Goal: Transaction & Acquisition: Download file/media

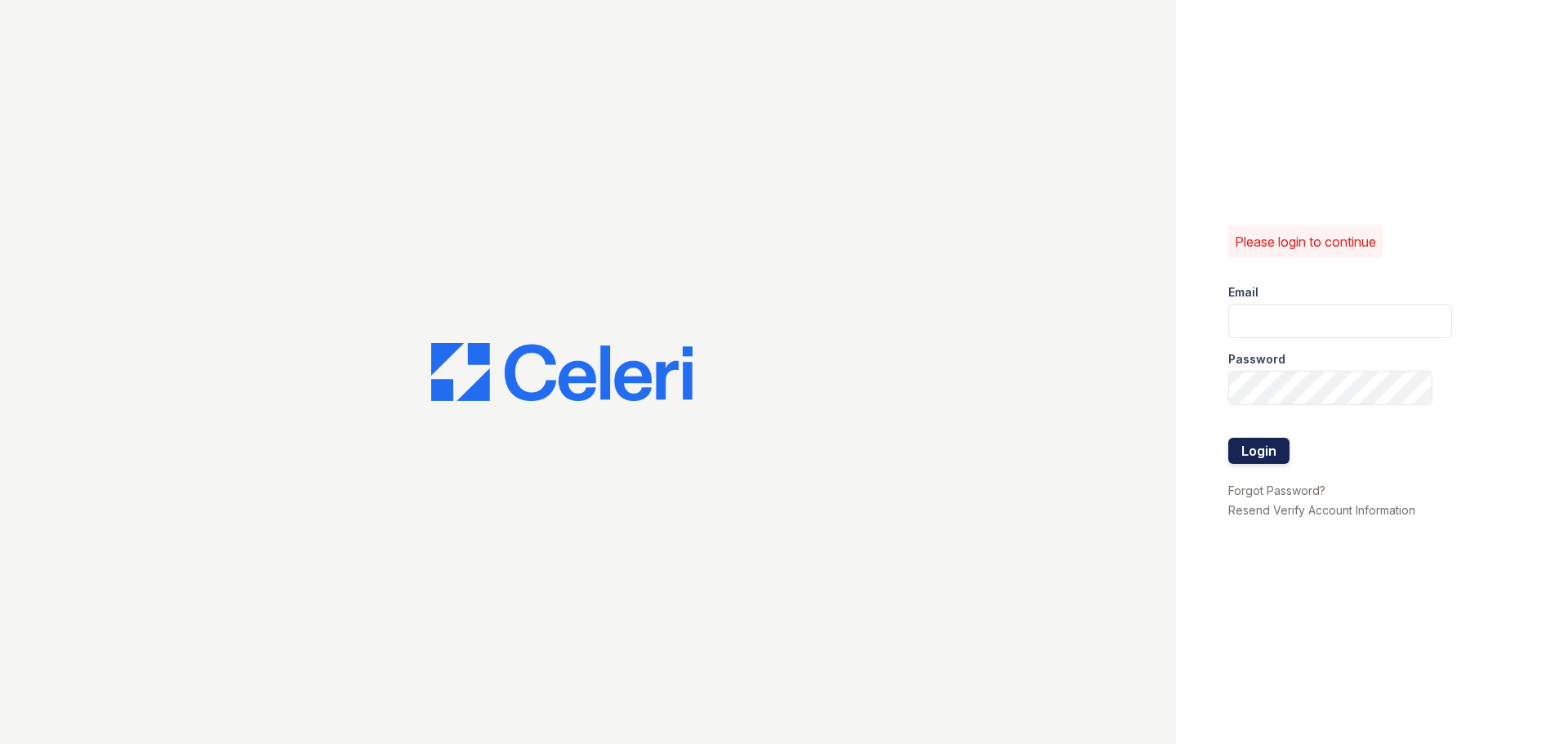
type input "[EMAIL_ADDRESS][DOMAIN_NAME]"
drag, startPoint x: 1255, startPoint y: 450, endPoint x: 1264, endPoint y: 449, distance: 9.1
click at [1256, 450] on button "Login" at bounding box center [1258, 450] width 61 height 26
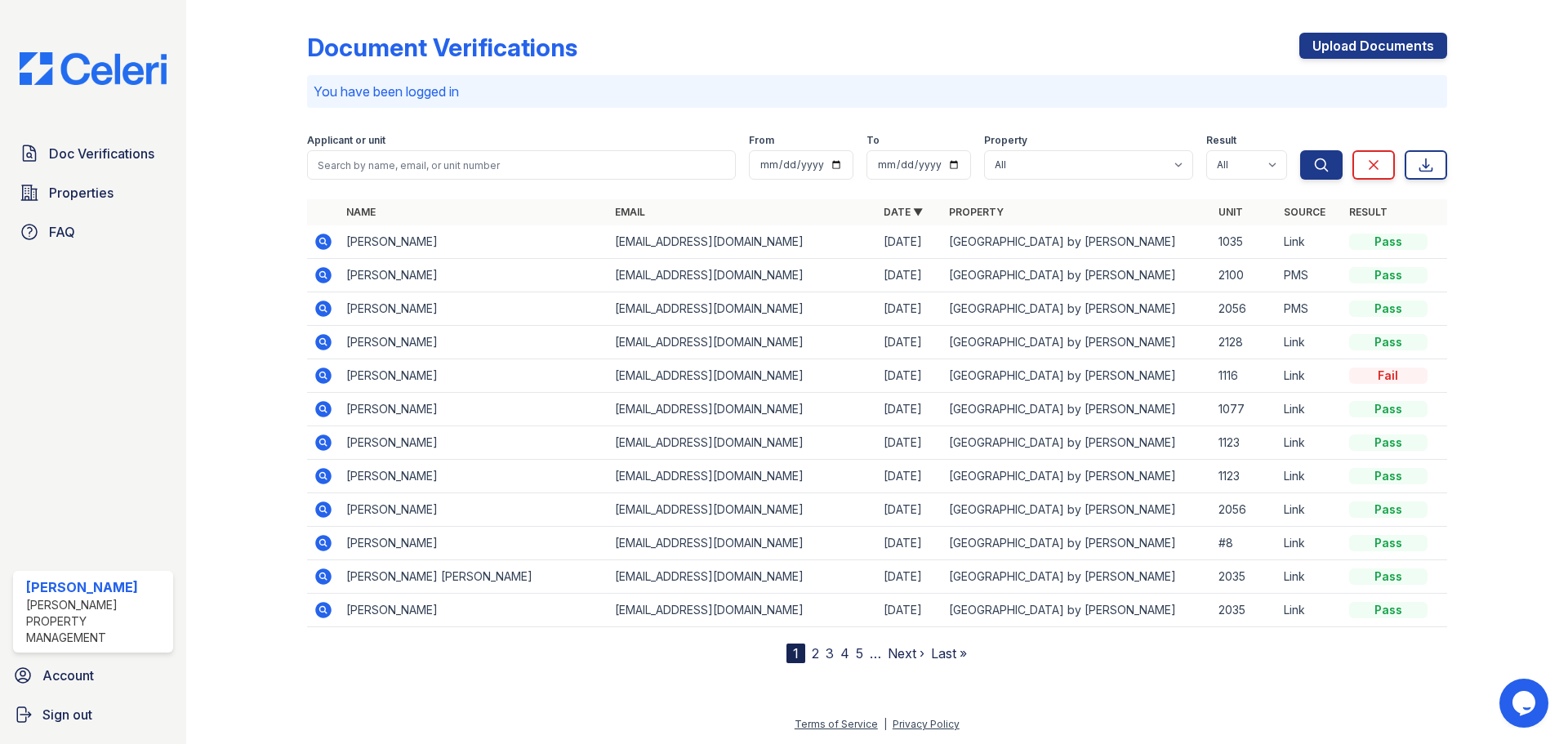
click at [898, 658] on link "Next ›" at bounding box center [907, 653] width 37 height 16
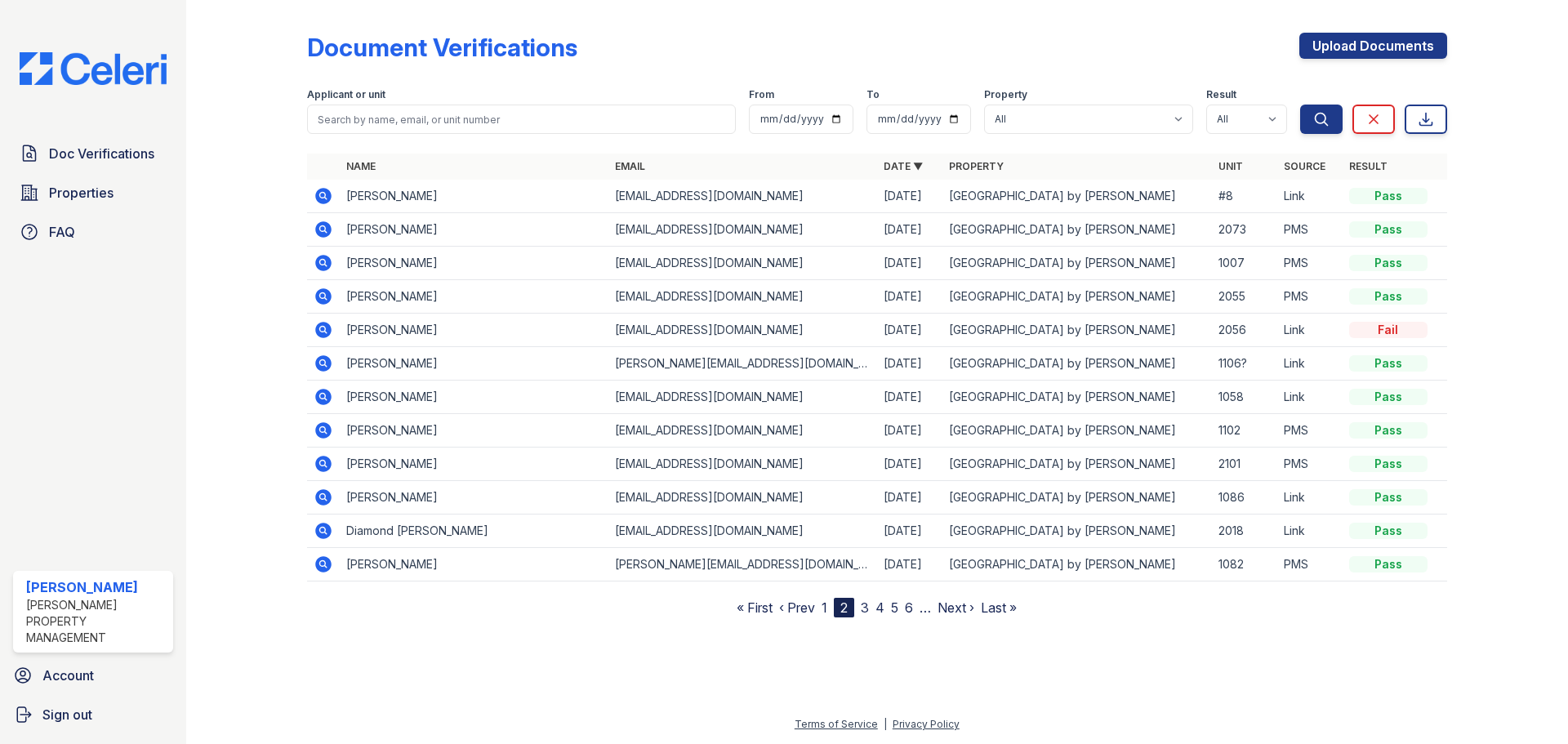
click at [944, 610] on link "Next ›" at bounding box center [956, 607] width 37 height 16
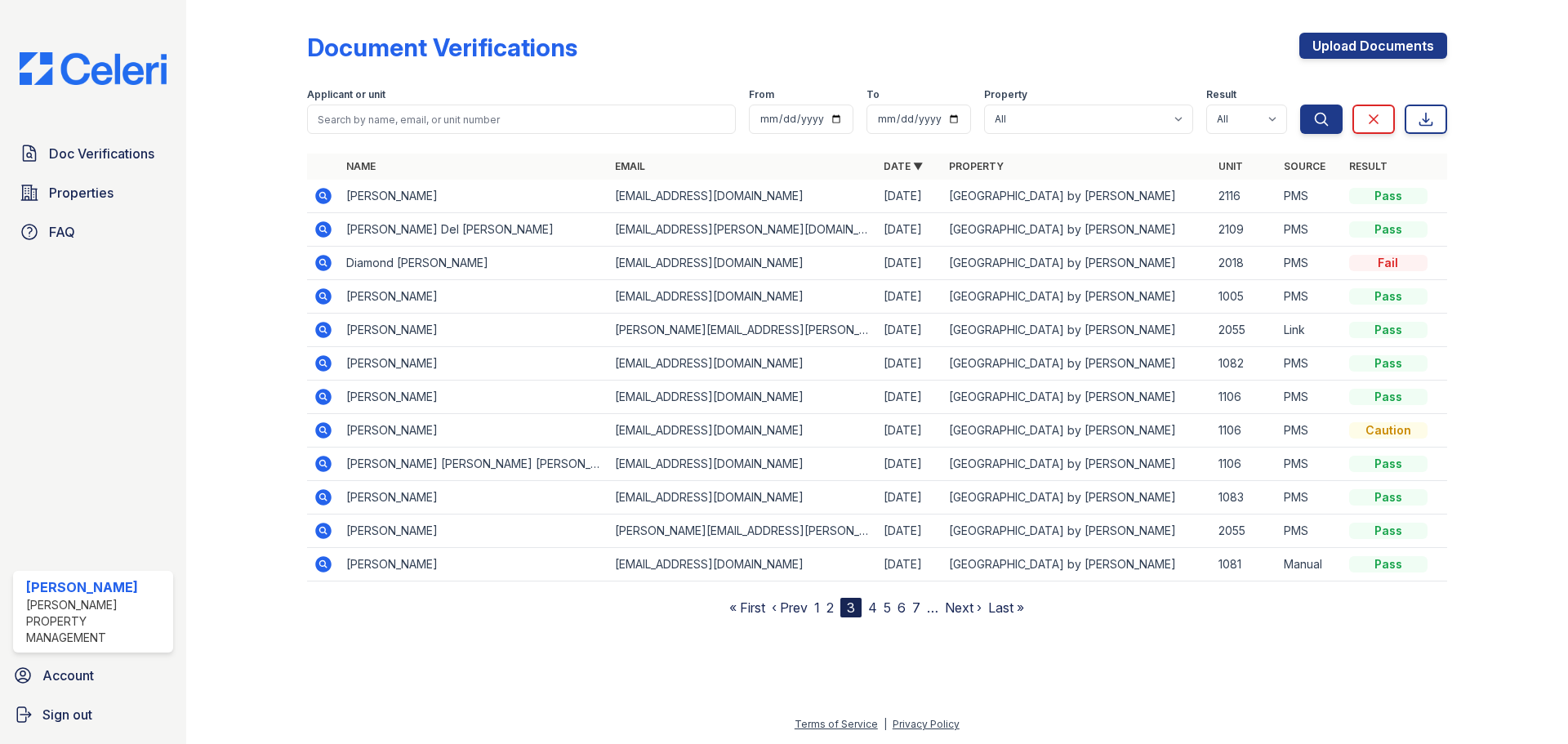
click at [330, 499] on icon at bounding box center [323, 497] width 16 height 16
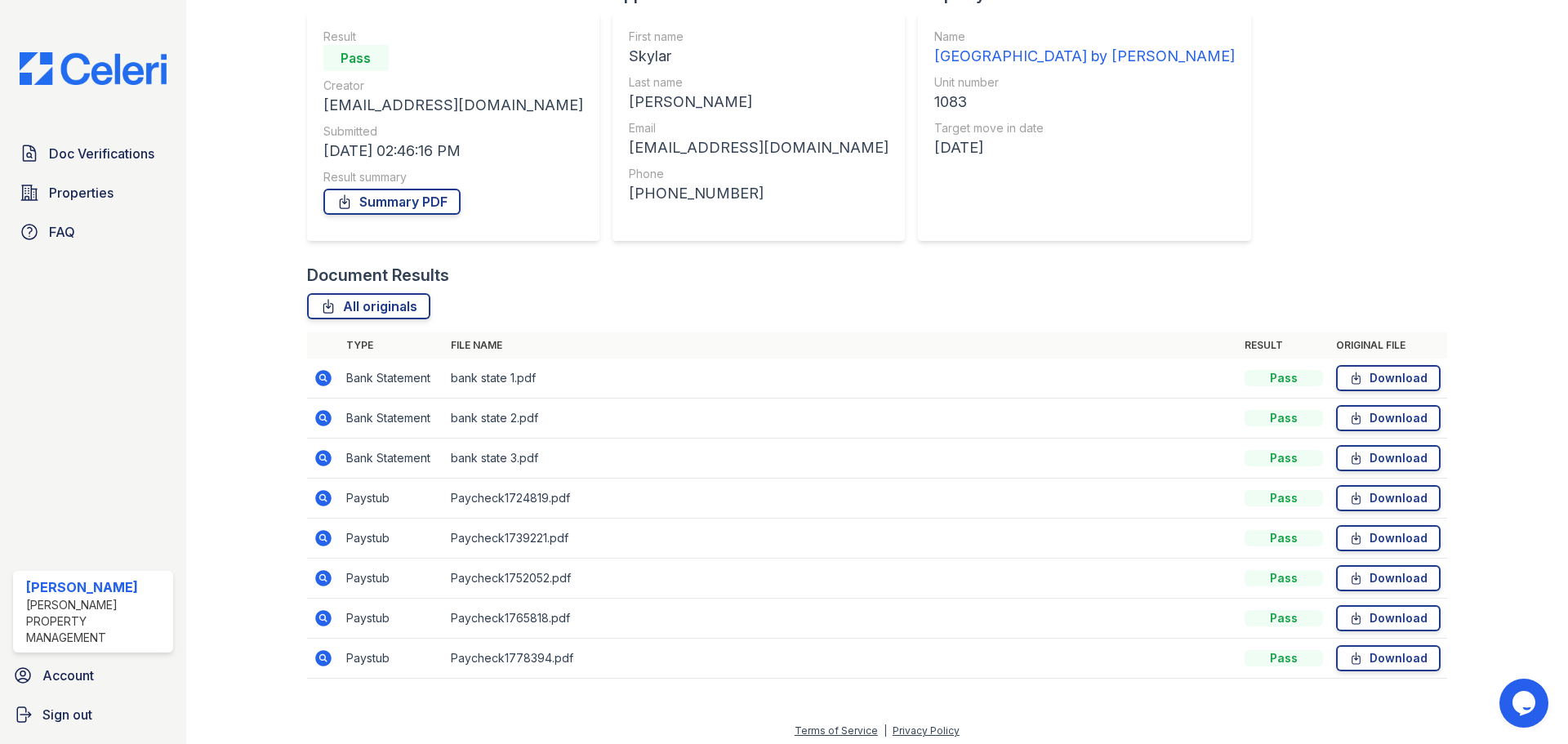
scroll to position [144, 0]
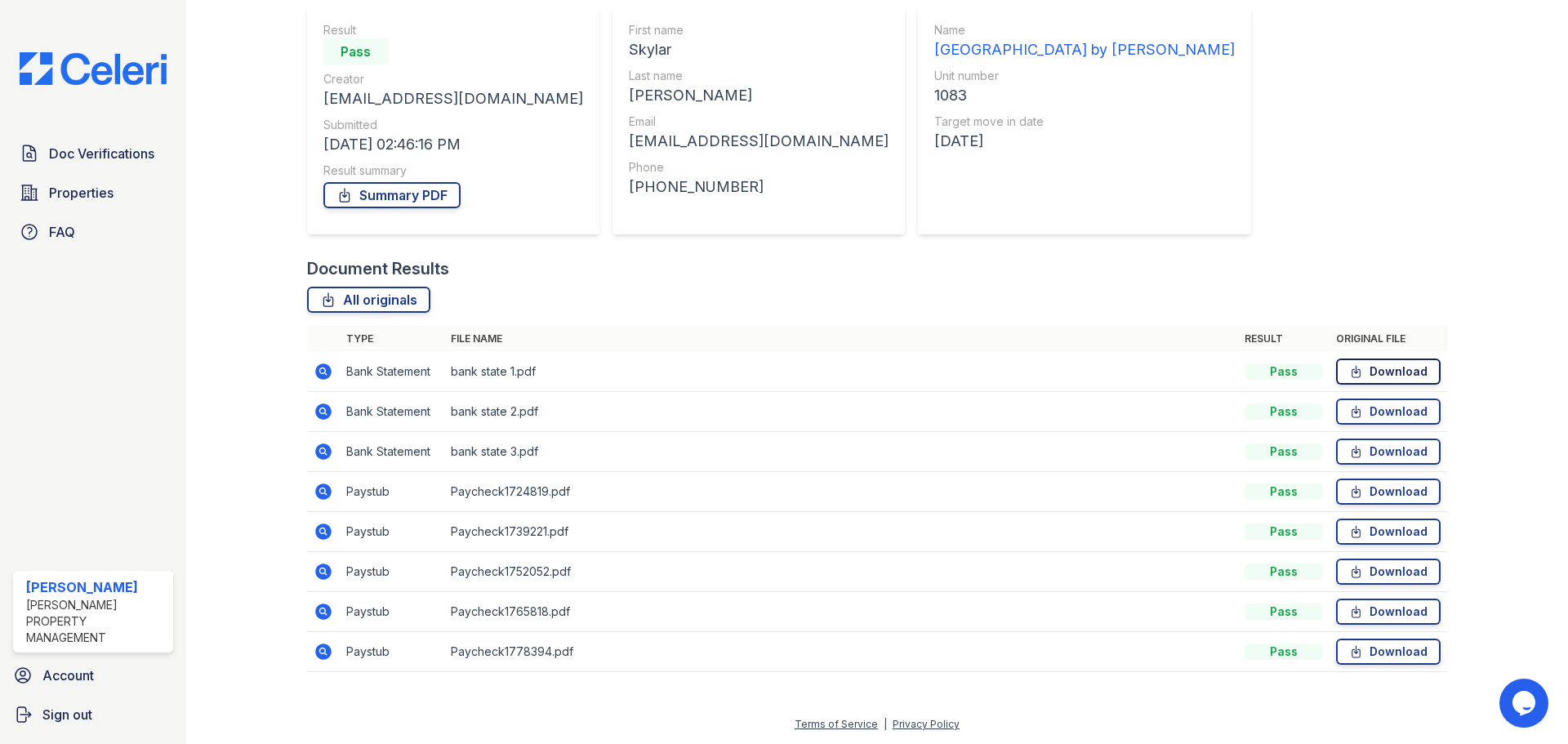
click at [1355, 368] on link "Download" at bounding box center [1389, 371] width 105 height 26
click at [1369, 411] on link "Download" at bounding box center [1389, 412] width 105 height 26
click at [1385, 456] on link "Download" at bounding box center [1389, 451] width 105 height 26
click at [1389, 498] on link "Download" at bounding box center [1389, 491] width 105 height 26
click at [1389, 530] on link "Download" at bounding box center [1389, 531] width 105 height 26
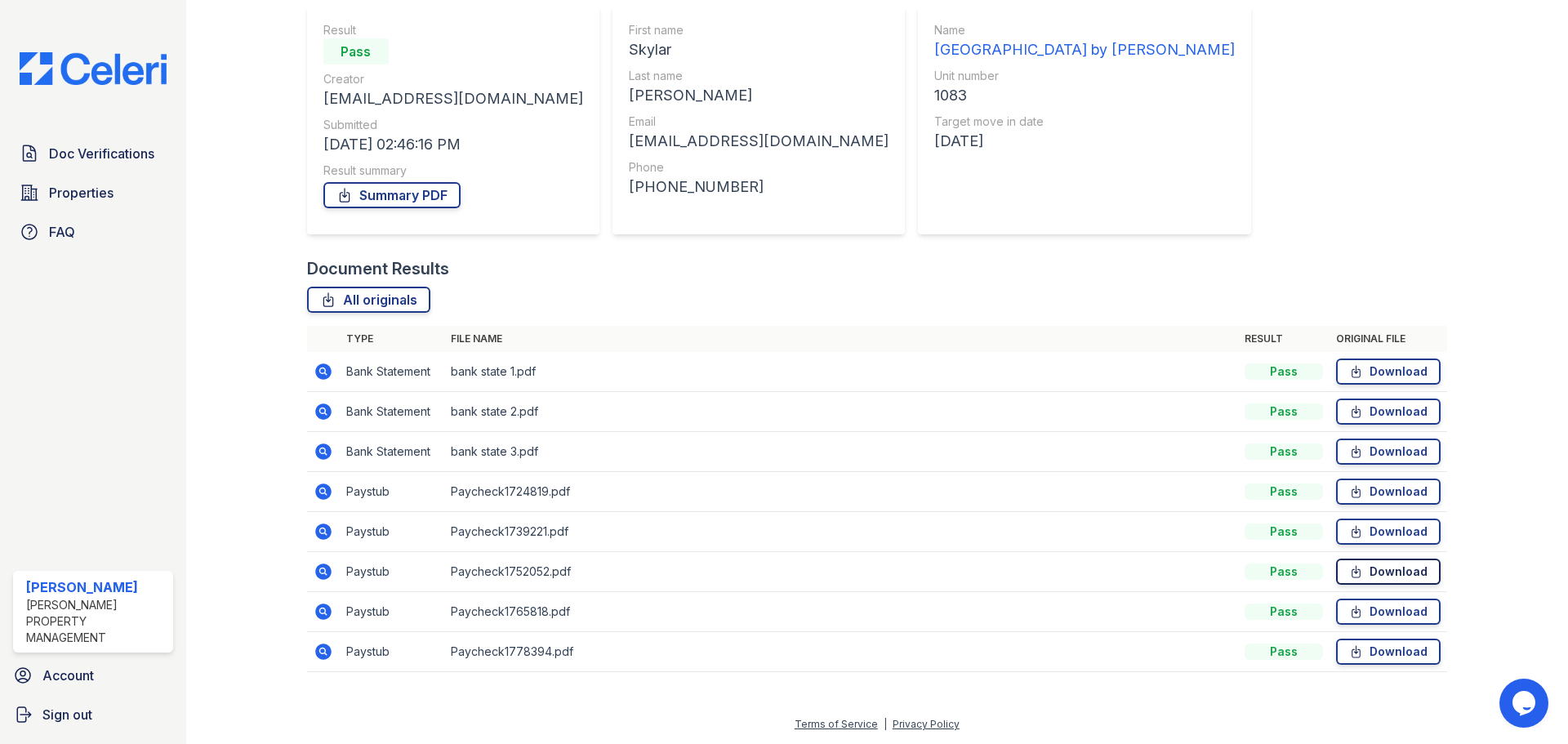
click at [1387, 575] on link "Download" at bounding box center [1389, 572] width 105 height 26
click at [1385, 655] on link "Download" at bounding box center [1389, 651] width 105 height 26
click at [1389, 615] on link "Download" at bounding box center [1389, 611] width 105 height 26
